Goal: Information Seeking & Learning: Learn about a topic

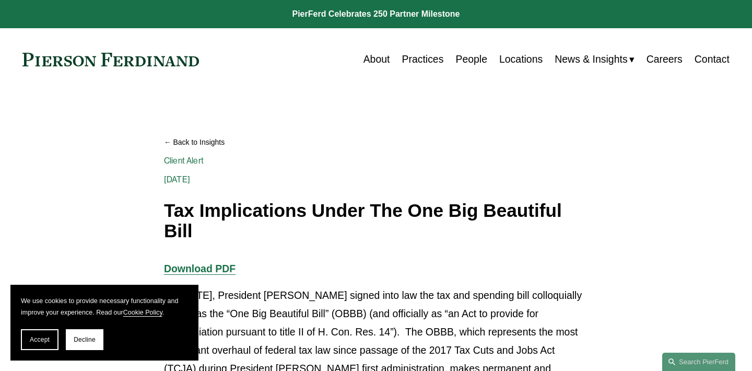
click at [331, 213] on h1 "Tax Implications Under The One Big Beautiful Bill" at bounding box center [376, 221] width 424 height 40
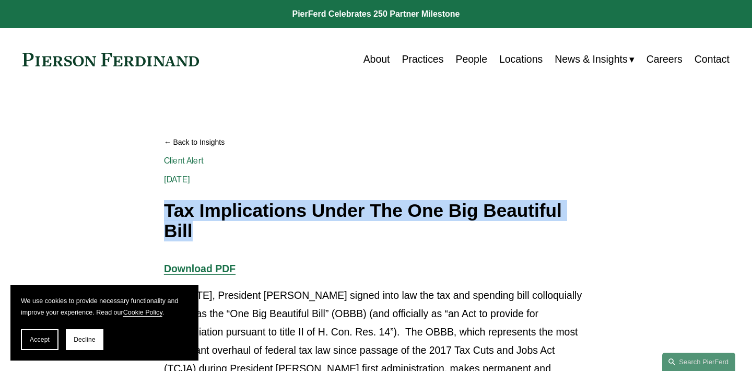
click at [331, 213] on h1 "Tax Implications Under The One Big Beautiful Bill" at bounding box center [376, 221] width 424 height 40
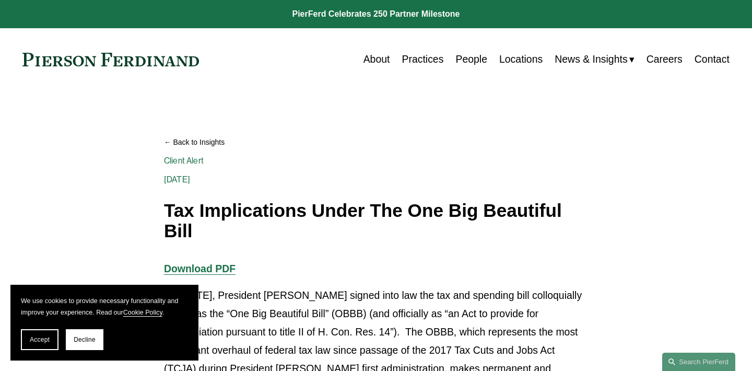
click at [334, 213] on h1 "Tax Implications Under The One Big Beautiful Bill" at bounding box center [376, 221] width 424 height 40
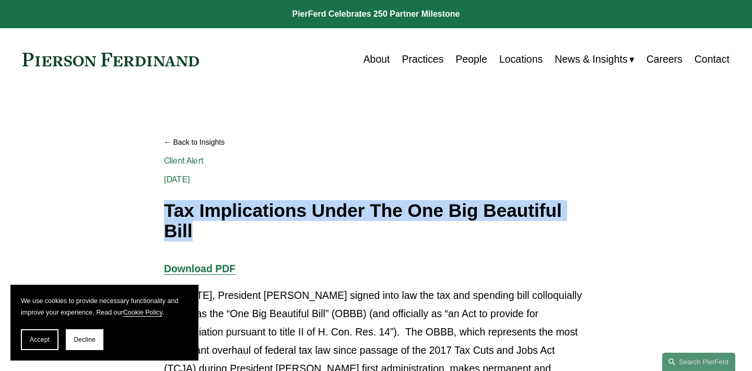
click at [334, 213] on h1 "Tax Implications Under The One Big Beautiful Bill" at bounding box center [376, 221] width 424 height 40
copy div "Tax Implications Under The One Big Beautiful Bill"
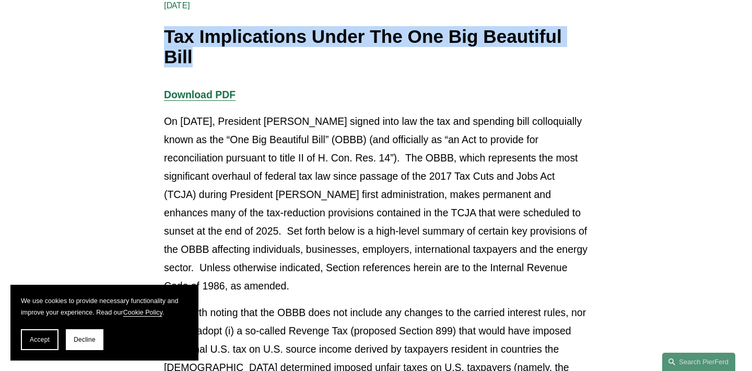
scroll to position [217, 0]
